Goal: Communication & Community: Answer question/provide support

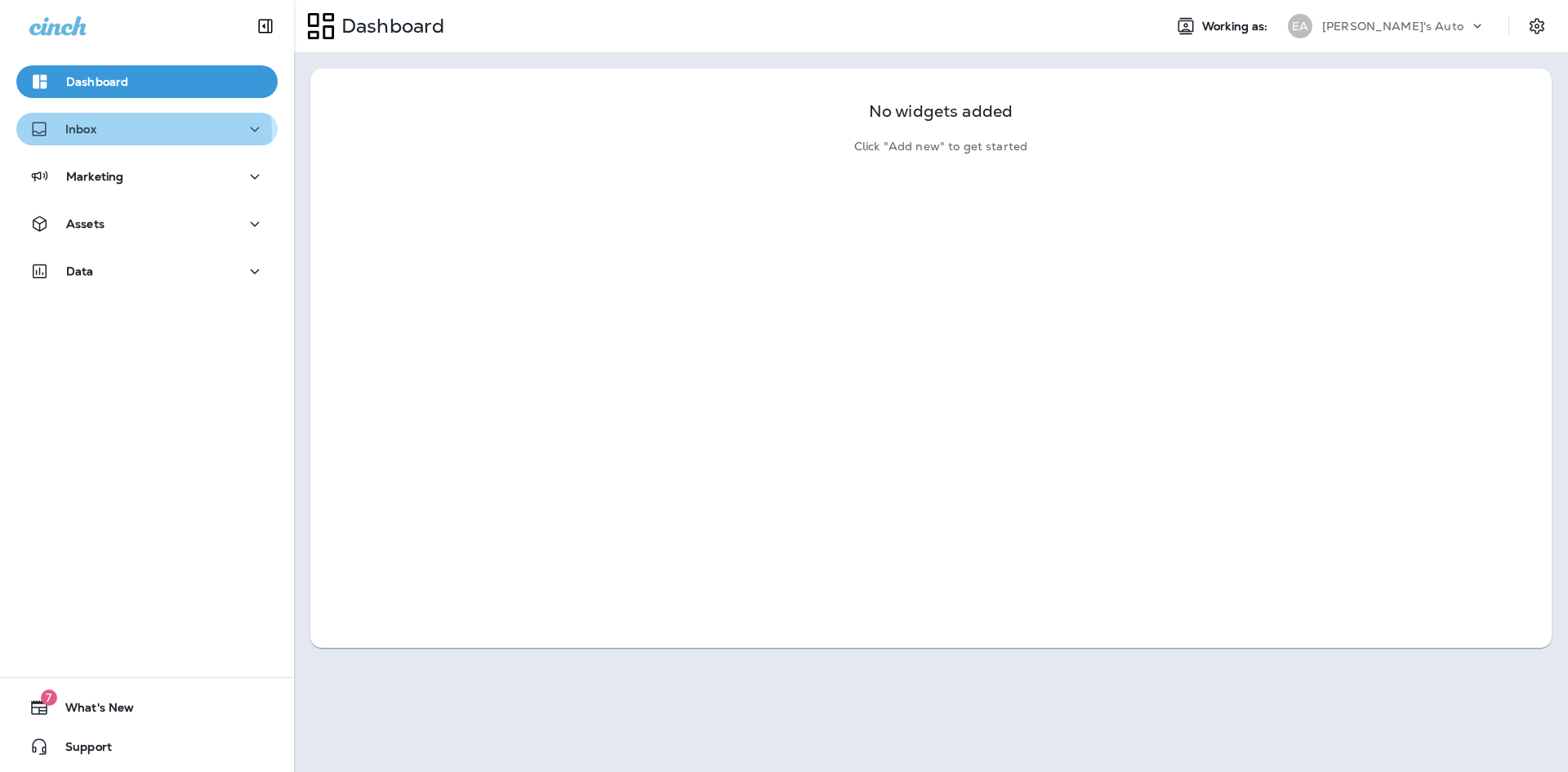
click at [115, 131] on div "Inbox" at bounding box center [147, 130] width 235 height 21
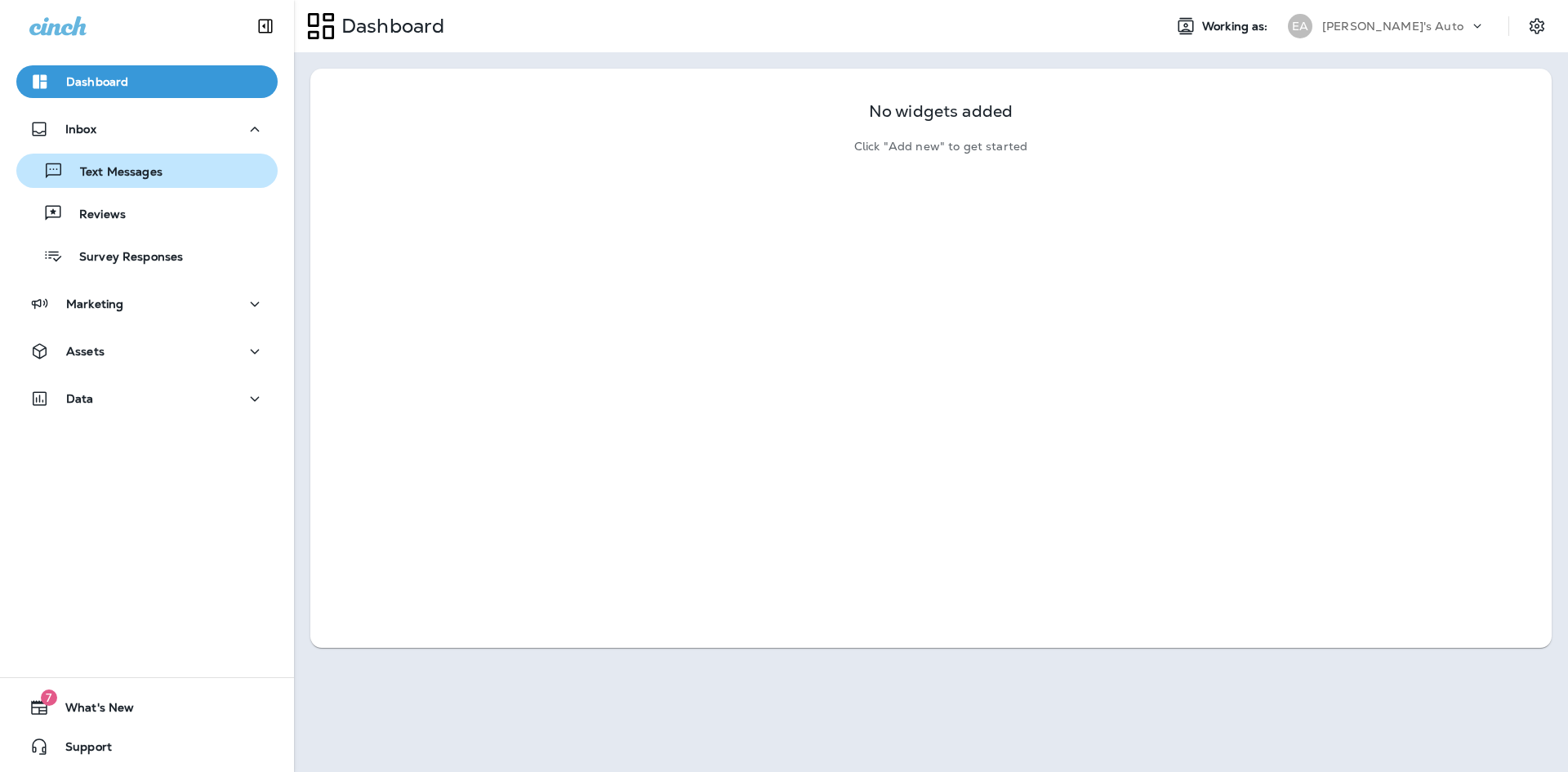
click at [130, 169] on p "Text Messages" at bounding box center [112, 173] width 99 height 15
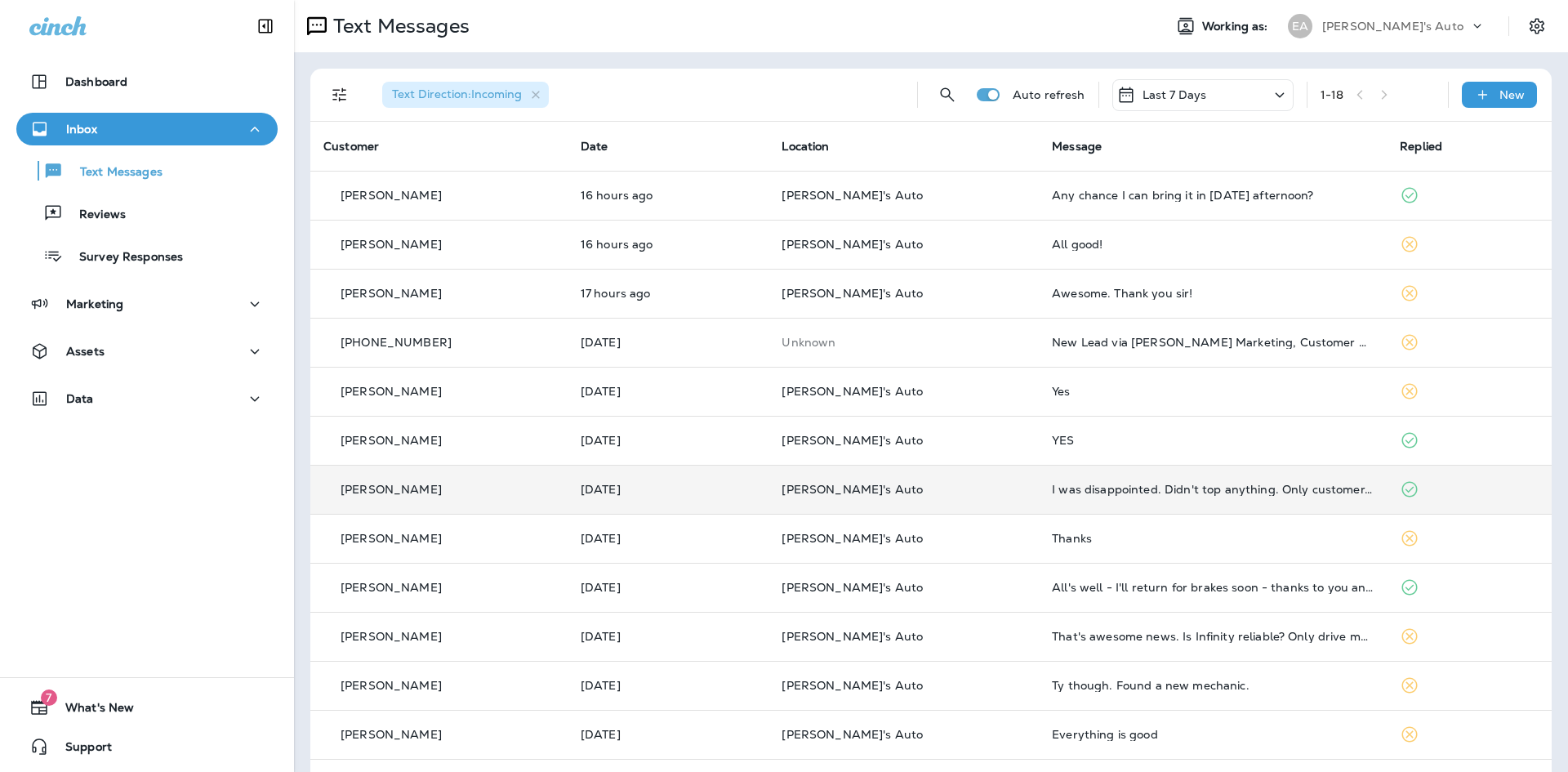
click at [830, 486] on td "[PERSON_NAME]'s Auto" at bounding box center [903, 489] width 270 height 49
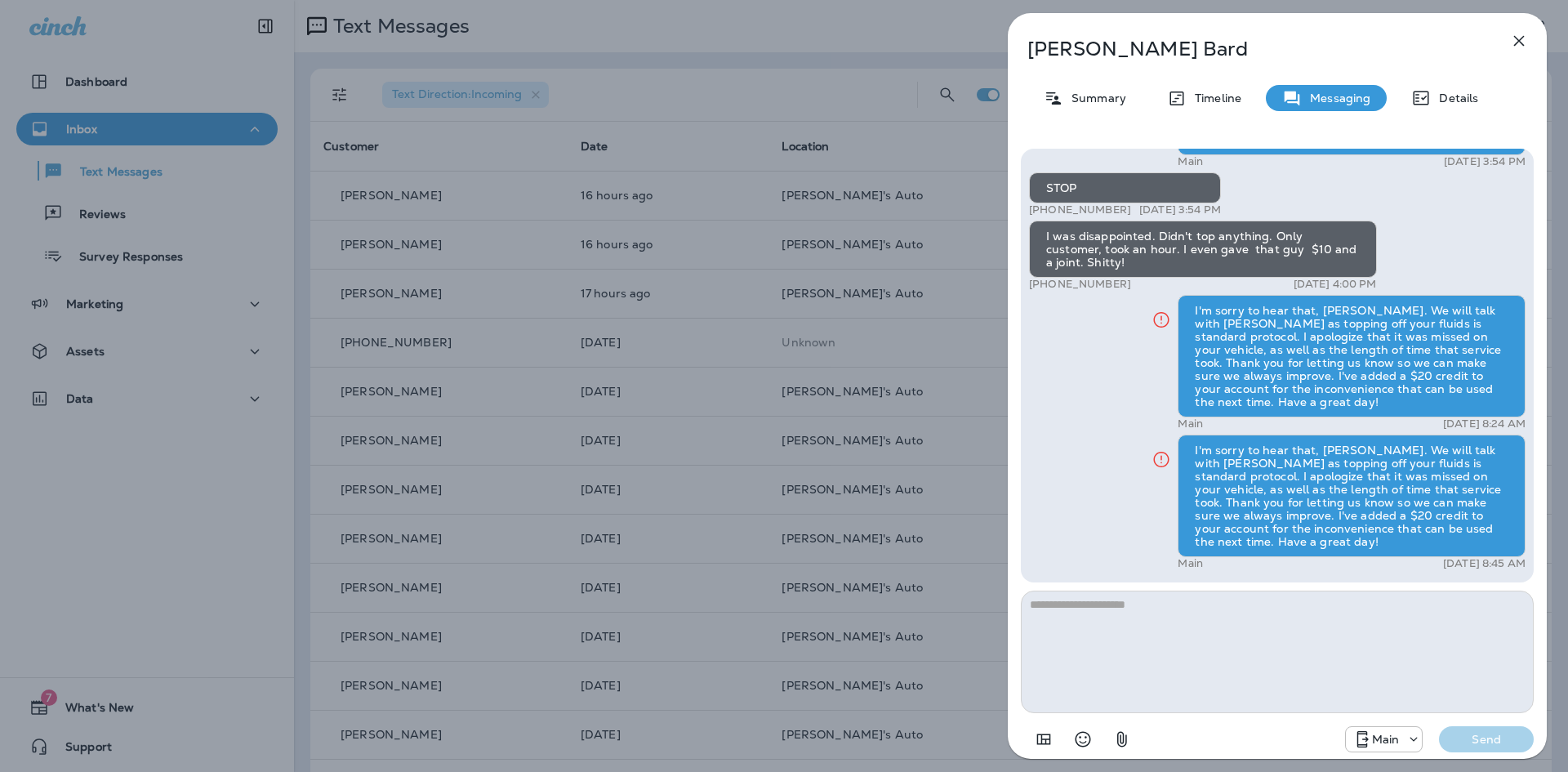
click at [813, 16] on div "[PERSON_NAME] Summary Timeline Messaging Details Hello [PERSON_NAME], this is […" at bounding box center [784, 386] width 1568 height 772
